Goal: Task Accomplishment & Management: Use online tool/utility

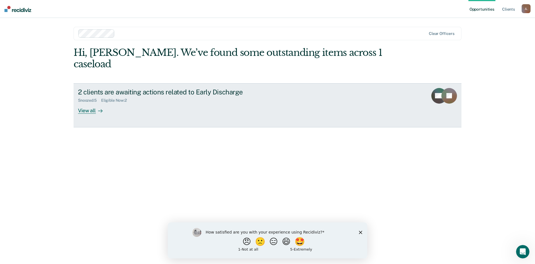
click at [82, 103] on div "View all" at bounding box center [93, 108] width 31 height 11
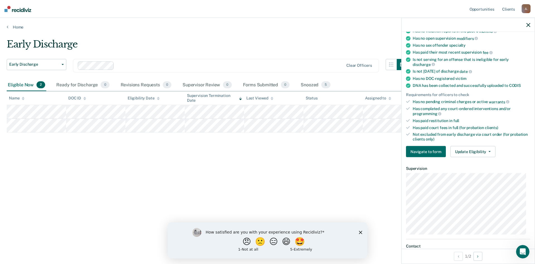
scroll to position [112, 0]
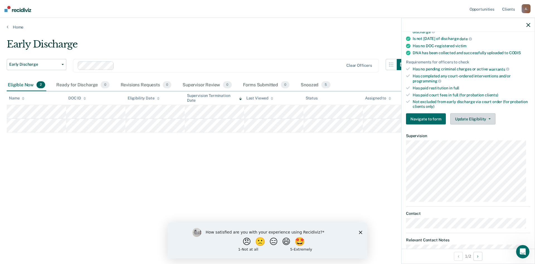
click at [489, 118] on icon "button" at bounding box center [490, 118] width 2 height 1
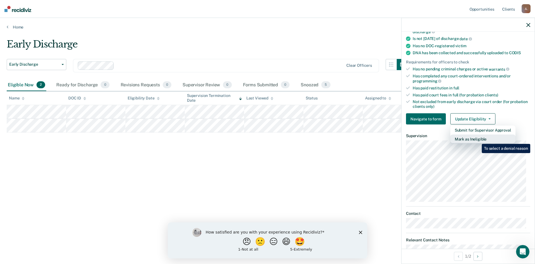
click at [478, 139] on button "Mark as Ineligible" at bounding box center [483, 138] width 65 height 9
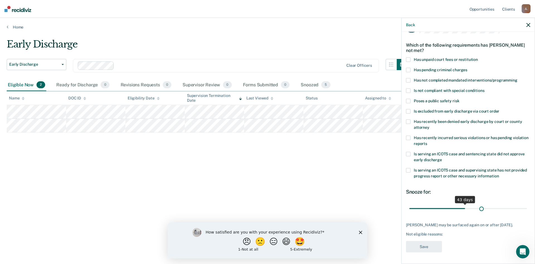
scroll to position [21, 0]
drag, startPoint x: 447, startPoint y: 203, endPoint x: 535, endPoint y: 203, distance: 87.8
type input "90"
click at [527, 203] on input "range" at bounding box center [469, 208] width 118 height 10
click at [409, 88] on span at bounding box center [408, 90] width 4 height 4
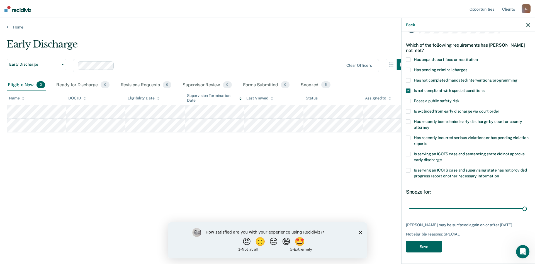
click at [422, 243] on button "Save" at bounding box center [424, 246] width 36 height 11
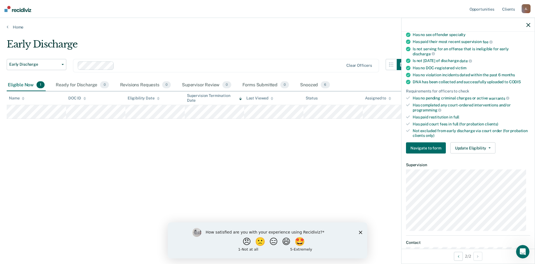
scroll to position [132, 0]
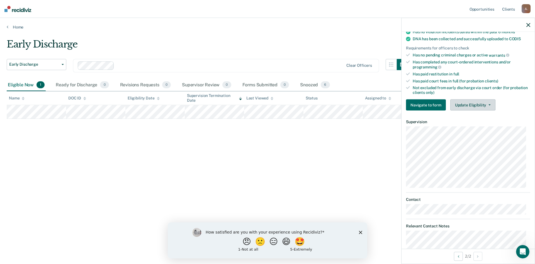
click at [489, 104] on icon "button" at bounding box center [490, 104] width 2 height 1
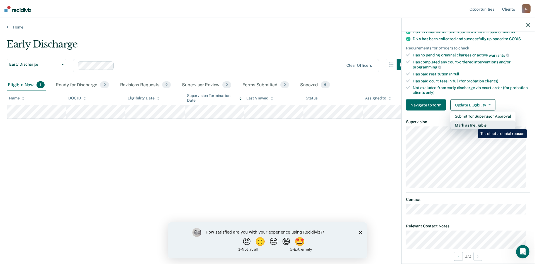
click at [474, 125] on button "Mark as Ineligible" at bounding box center [483, 124] width 65 height 9
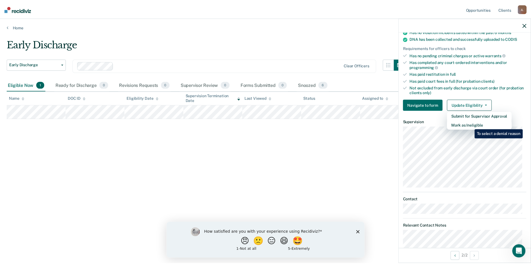
scroll to position [16, 0]
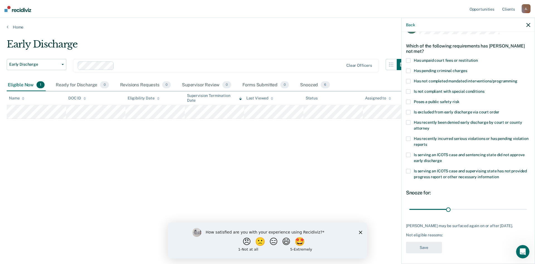
click at [408, 79] on span at bounding box center [408, 81] width 4 height 4
click at [405, 93] on div "DH Which of the following requirements has [PERSON_NAME] not met? Has unpaid co…" at bounding box center [468, 147] width 133 height 230
click at [409, 91] on span at bounding box center [408, 91] width 4 height 4
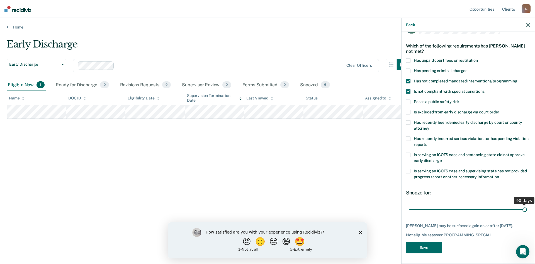
drag, startPoint x: 448, startPoint y: 208, endPoint x: 535, endPoint y: 209, distance: 87.6
type input "90"
click at [527, 209] on input "range" at bounding box center [469, 209] width 118 height 10
click at [425, 246] on button "Save" at bounding box center [424, 246] width 36 height 11
